Goal: Navigation & Orientation: Understand site structure

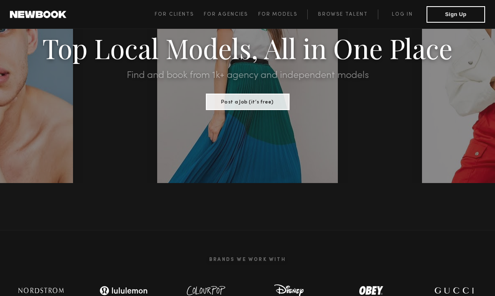
scroll to position [95, 0]
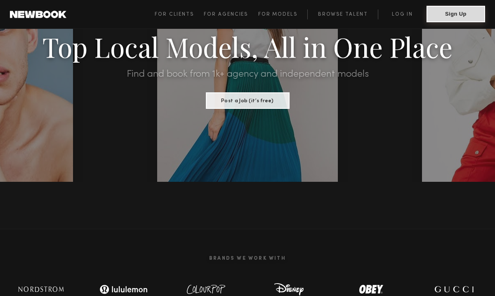
click at [457, 18] on button "Sign Up" at bounding box center [455, 14] width 59 height 16
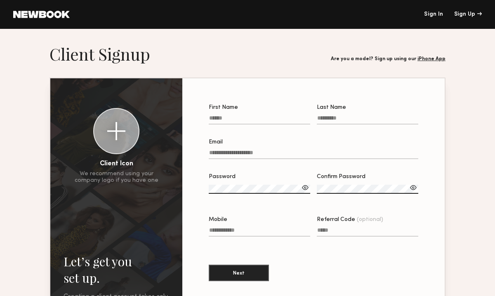
click at [232, 122] on input "First Name" at bounding box center [259, 119] width 101 height 9
click at [40, 19] on header "Sign In Sign Up" at bounding box center [247, 14] width 495 height 29
click at [59, 13] on link at bounding box center [41, 14] width 56 height 7
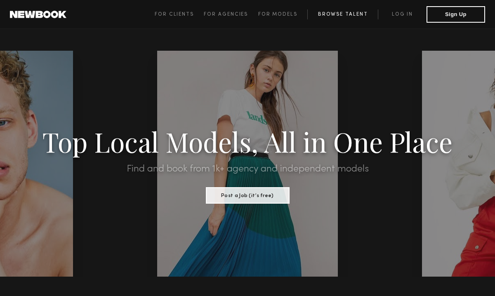
click at [353, 16] on link "Browse Talent" at bounding box center [342, 14] width 70 height 10
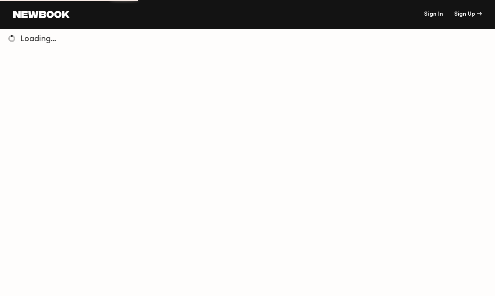
click at [47, 14] on link at bounding box center [41, 14] width 56 height 7
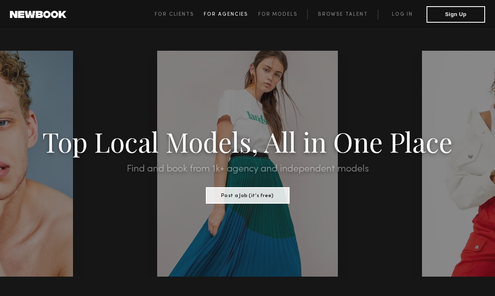
click at [241, 16] on link "For Agencies" at bounding box center [231, 14] width 54 height 10
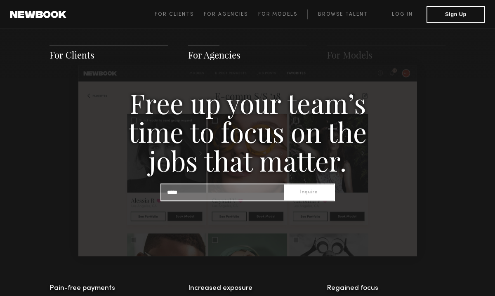
scroll to position [1091, 0]
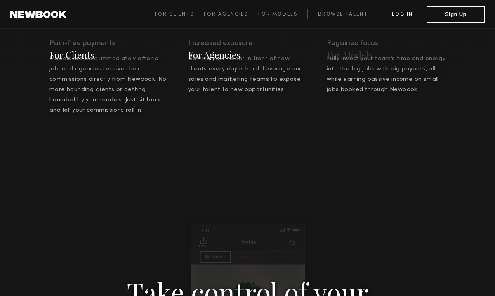
click at [408, 14] on link "Log in" at bounding box center [402, 14] width 49 height 10
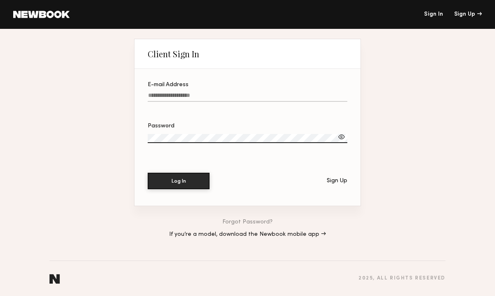
click at [465, 18] on header "Sign In Sign Up" at bounding box center [247, 14] width 495 height 29
click at [466, 16] on div "Sign Up" at bounding box center [468, 15] width 28 height 6
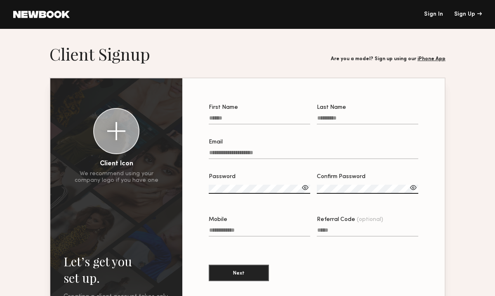
click at [33, 15] on link at bounding box center [41, 14] width 56 height 7
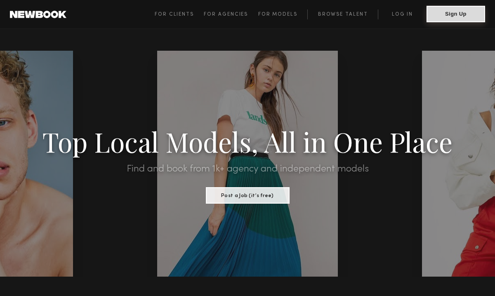
click at [439, 18] on button "Sign Up" at bounding box center [455, 14] width 59 height 16
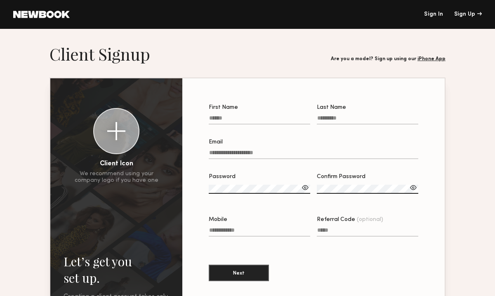
click at [60, 20] on header "Sign In Sign Up" at bounding box center [247, 14] width 495 height 29
click at [48, 14] on link at bounding box center [41, 14] width 56 height 7
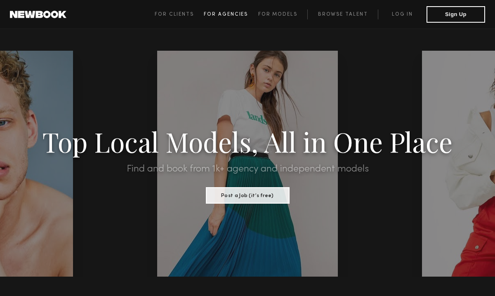
click at [230, 13] on span "For Agencies" at bounding box center [226, 14] width 44 height 5
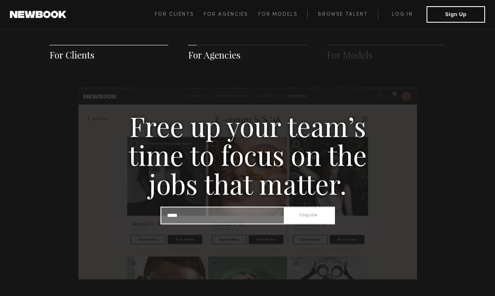
scroll to position [824, 0]
click at [184, 14] on span "For Clients" at bounding box center [174, 14] width 39 height 5
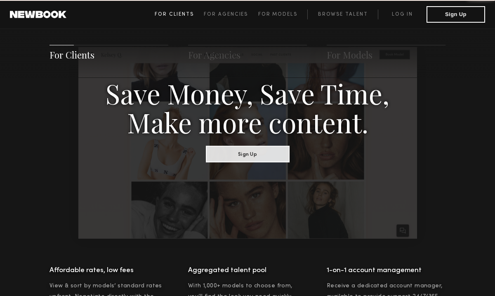
scroll to position [412, 0]
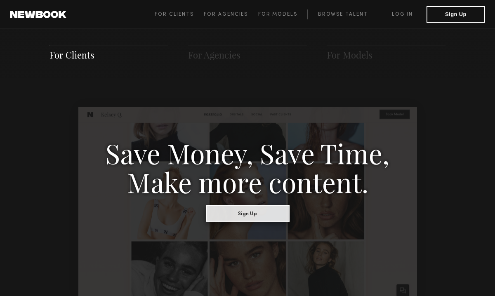
click at [264, 221] on button "Sign Up" at bounding box center [248, 213] width 84 height 16
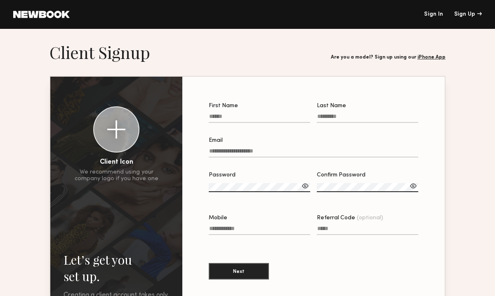
scroll to position [113, 0]
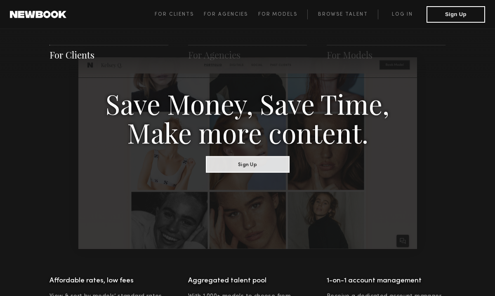
scroll to position [412, 0]
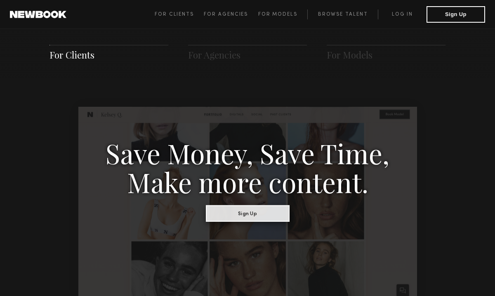
click at [242, 216] on button "Sign Up" at bounding box center [248, 213] width 84 height 16
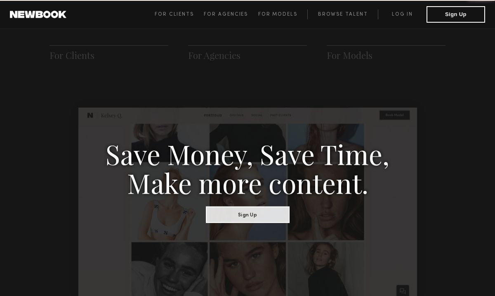
scroll to position [411, 0]
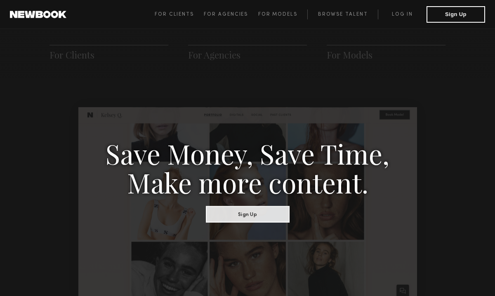
click at [234, 21] on span "For Clients For Agencies For Models Browse Talent Log in Sign Up" at bounding box center [320, 14] width 330 height 16
click at [230, 15] on span "For Agencies" at bounding box center [226, 14] width 44 height 5
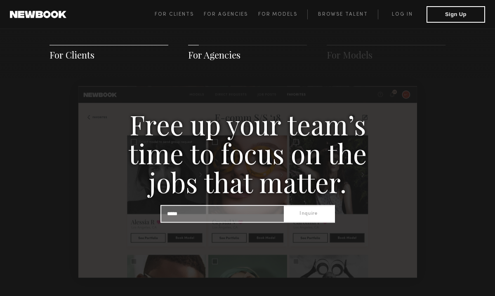
scroll to position [831, 0]
